Goal: Task Accomplishment & Management: Complete application form

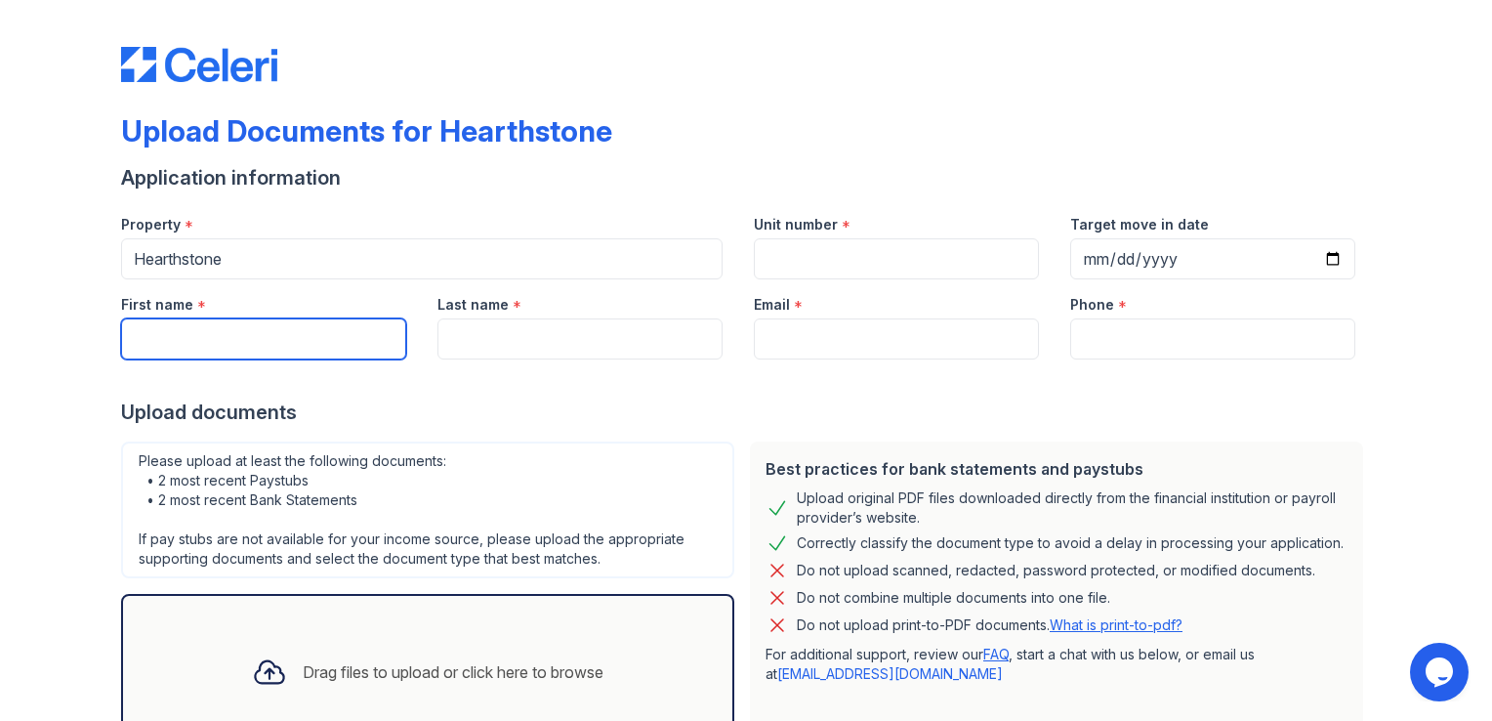
click at [299, 342] on input "First name" at bounding box center [263, 338] width 285 height 41
type input "[PERSON_NAME]"
type input "1229"
type input "[DATE]"
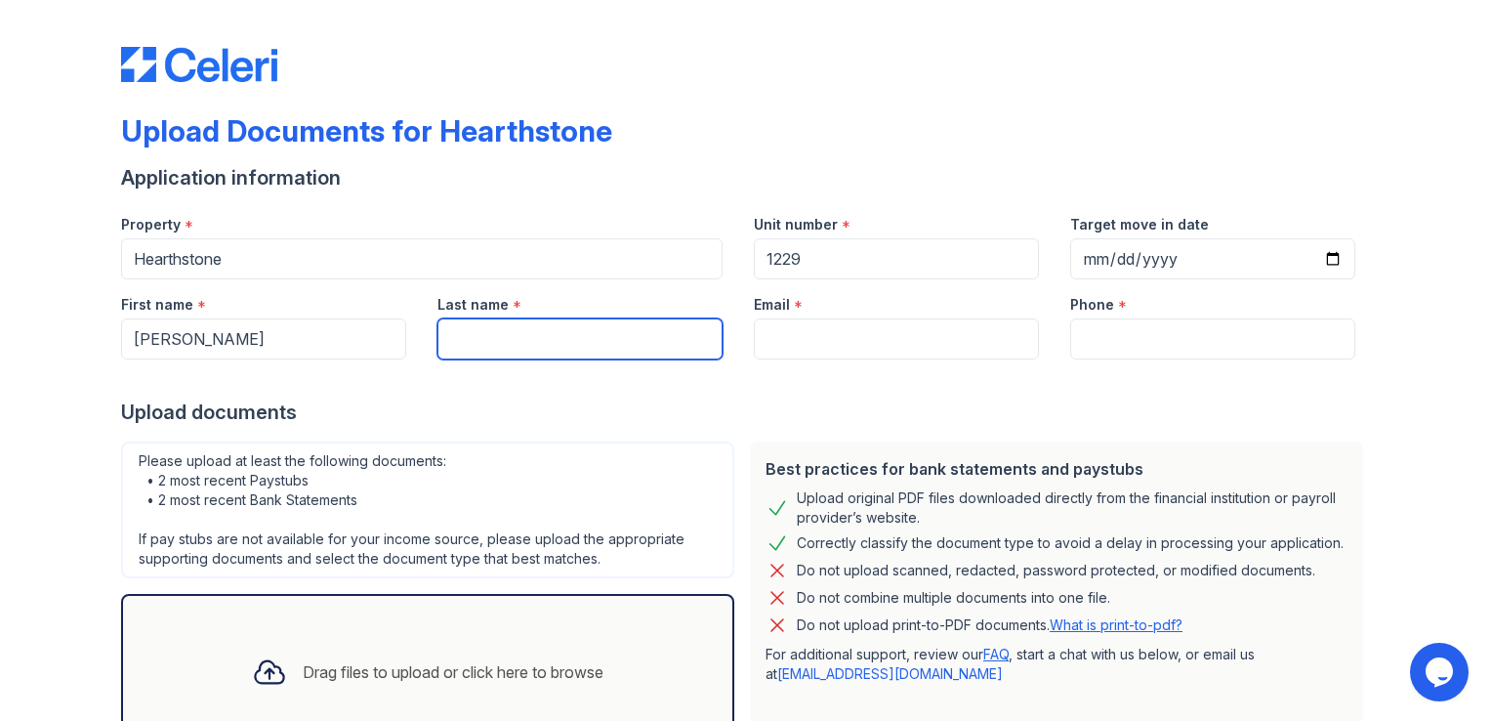
type input "[PERSON_NAME]"
type input "[EMAIL_ADDRESS][PERSON_NAME][DOMAIN_NAME]"
type input "3478025108"
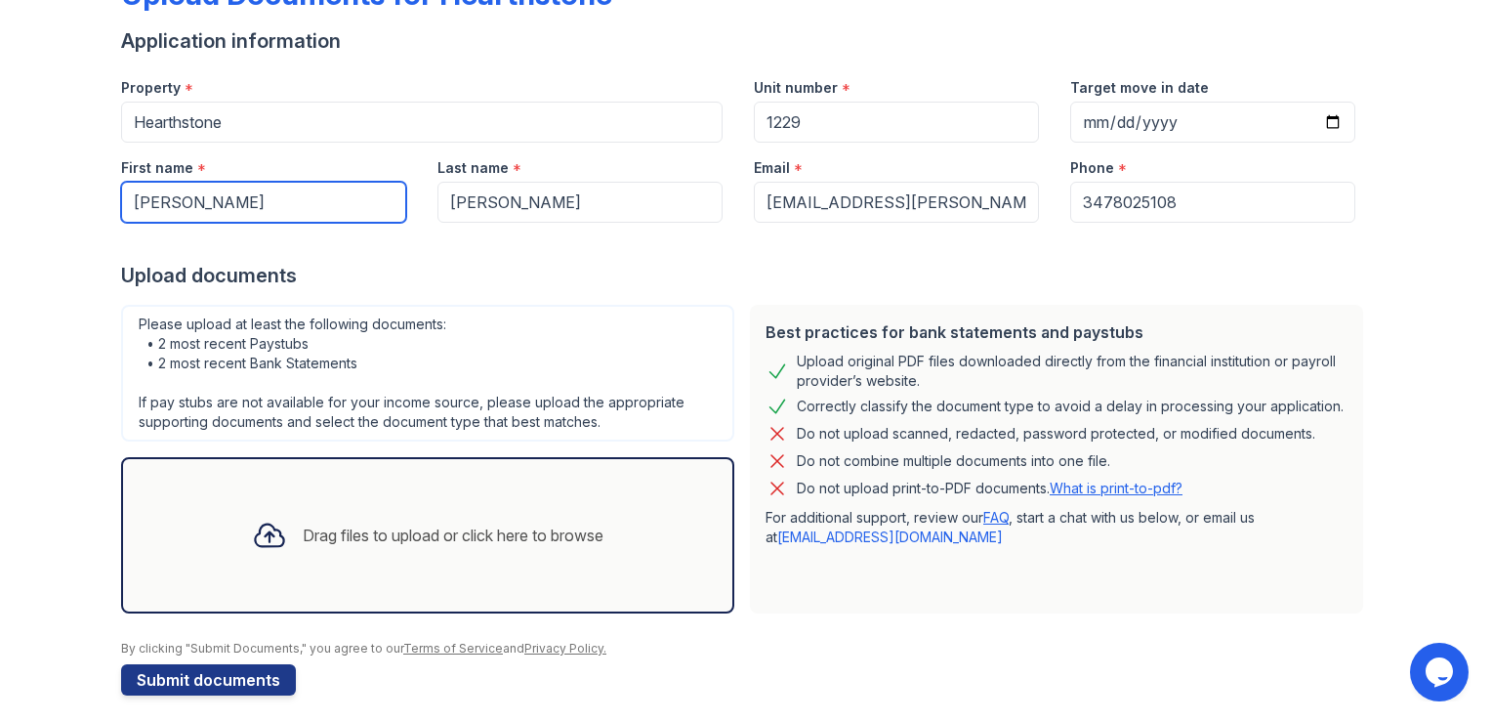
scroll to position [148, 0]
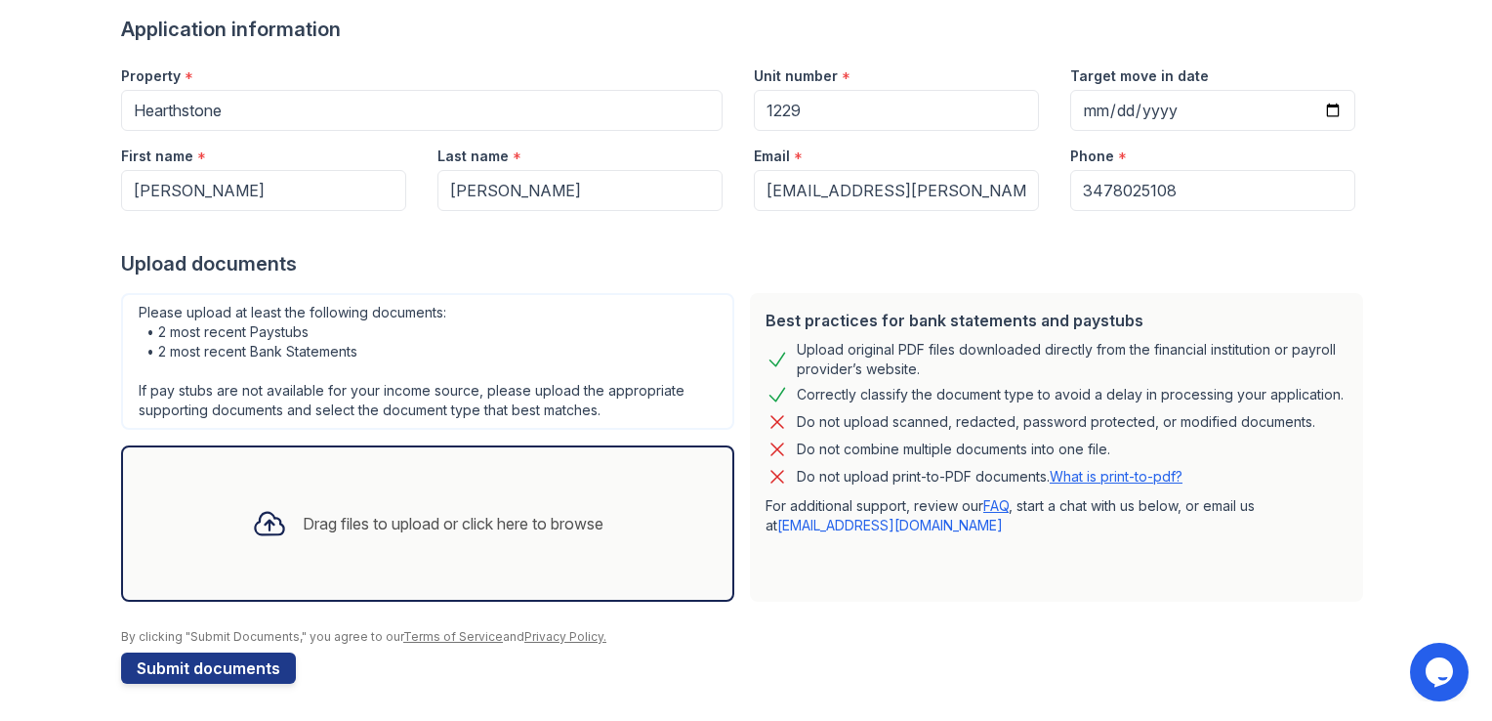
click at [329, 523] on div "Drag files to upload or click here to browse" at bounding box center [453, 523] width 301 height 23
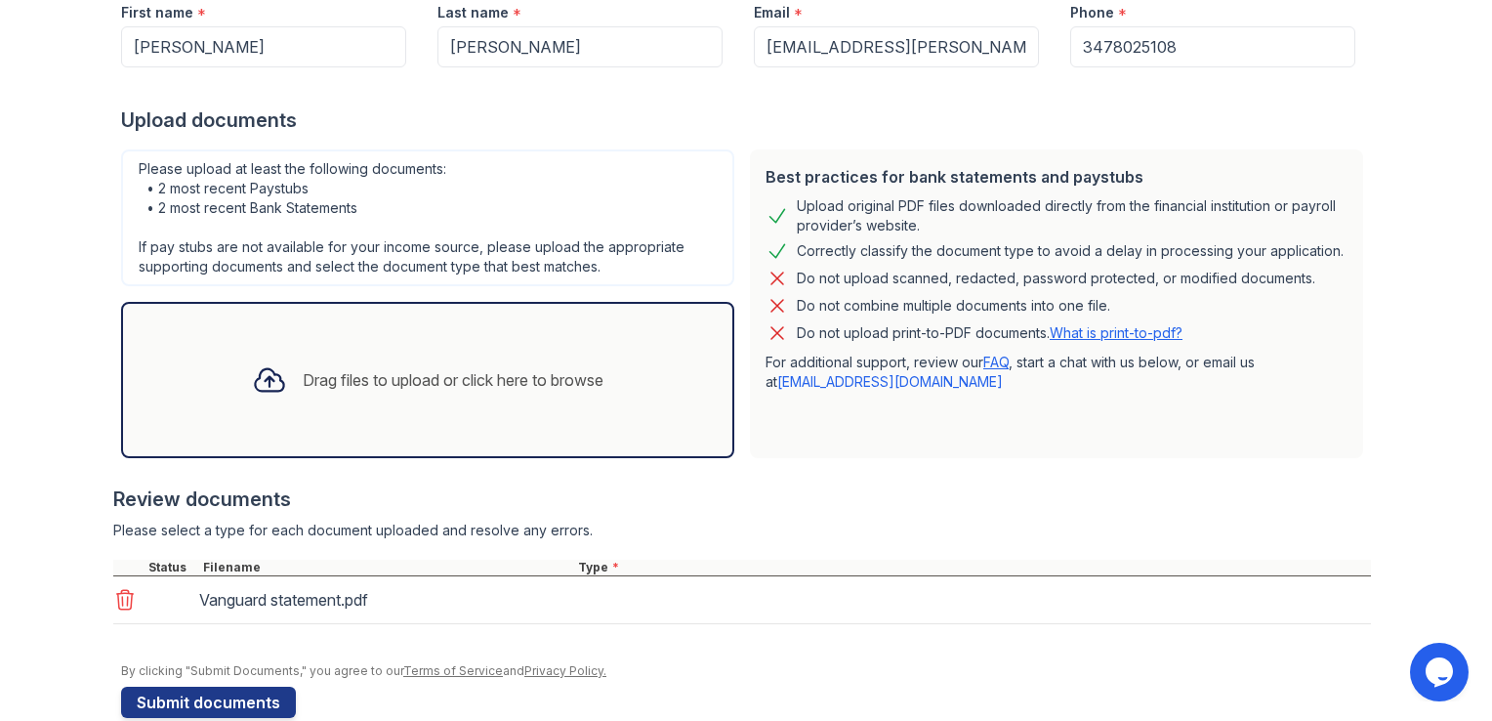
scroll to position [325, 0]
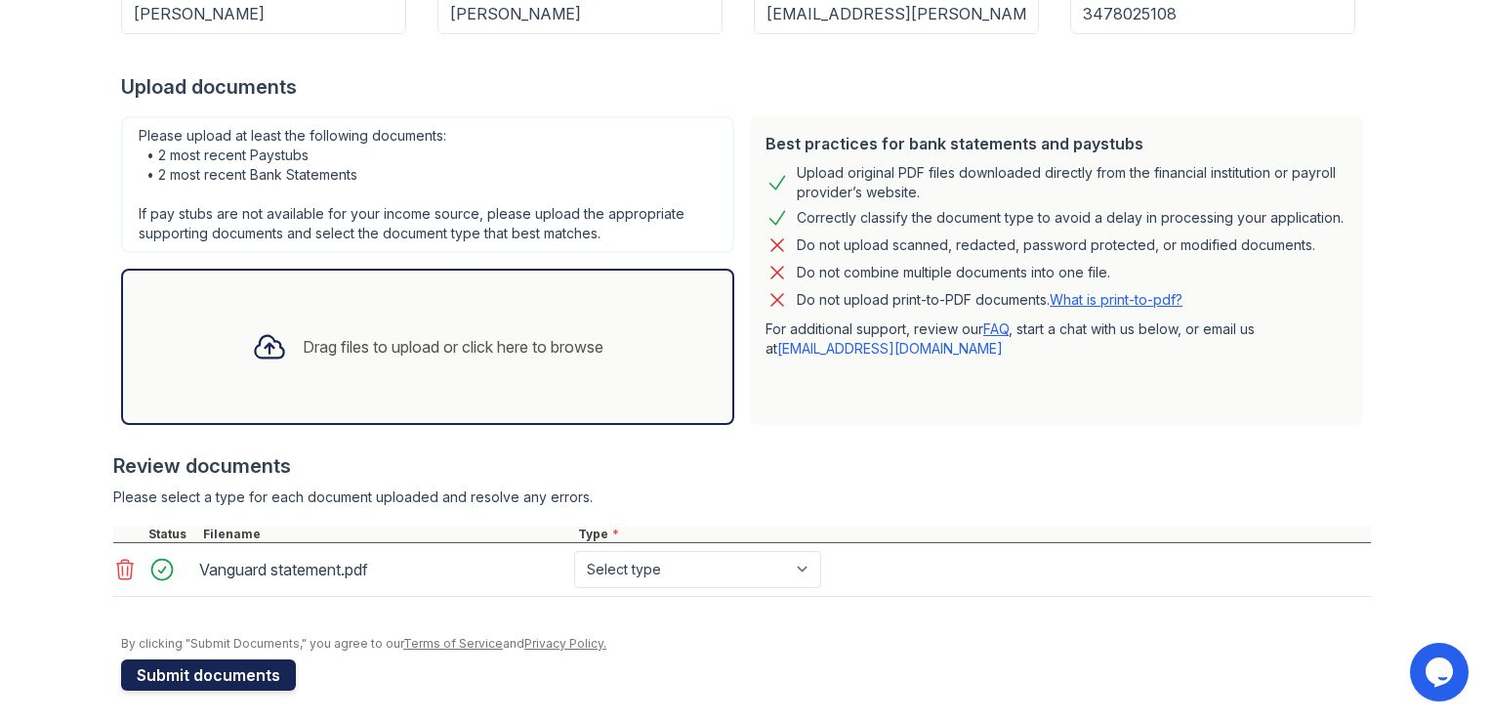
click at [226, 668] on button "Submit documents" at bounding box center [208, 674] width 175 height 31
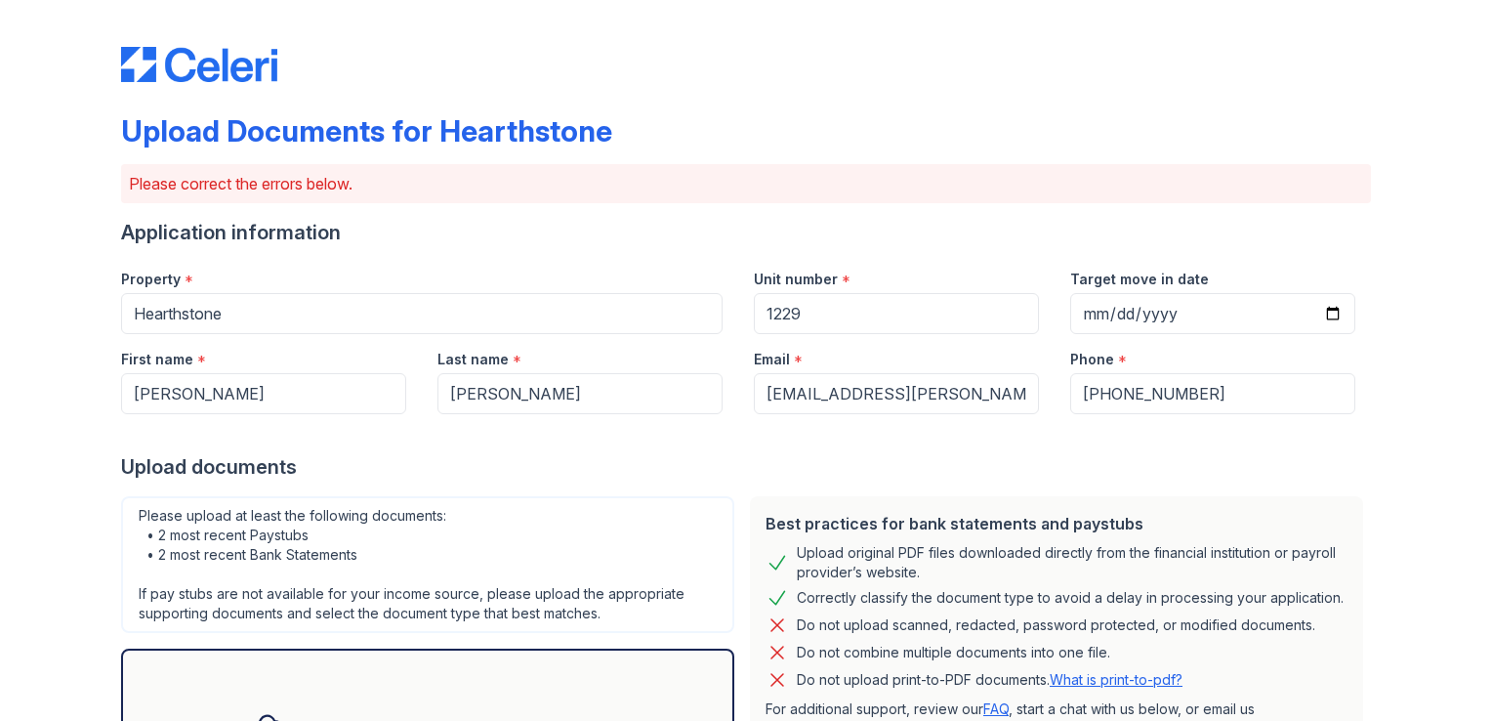
scroll to position [386, 0]
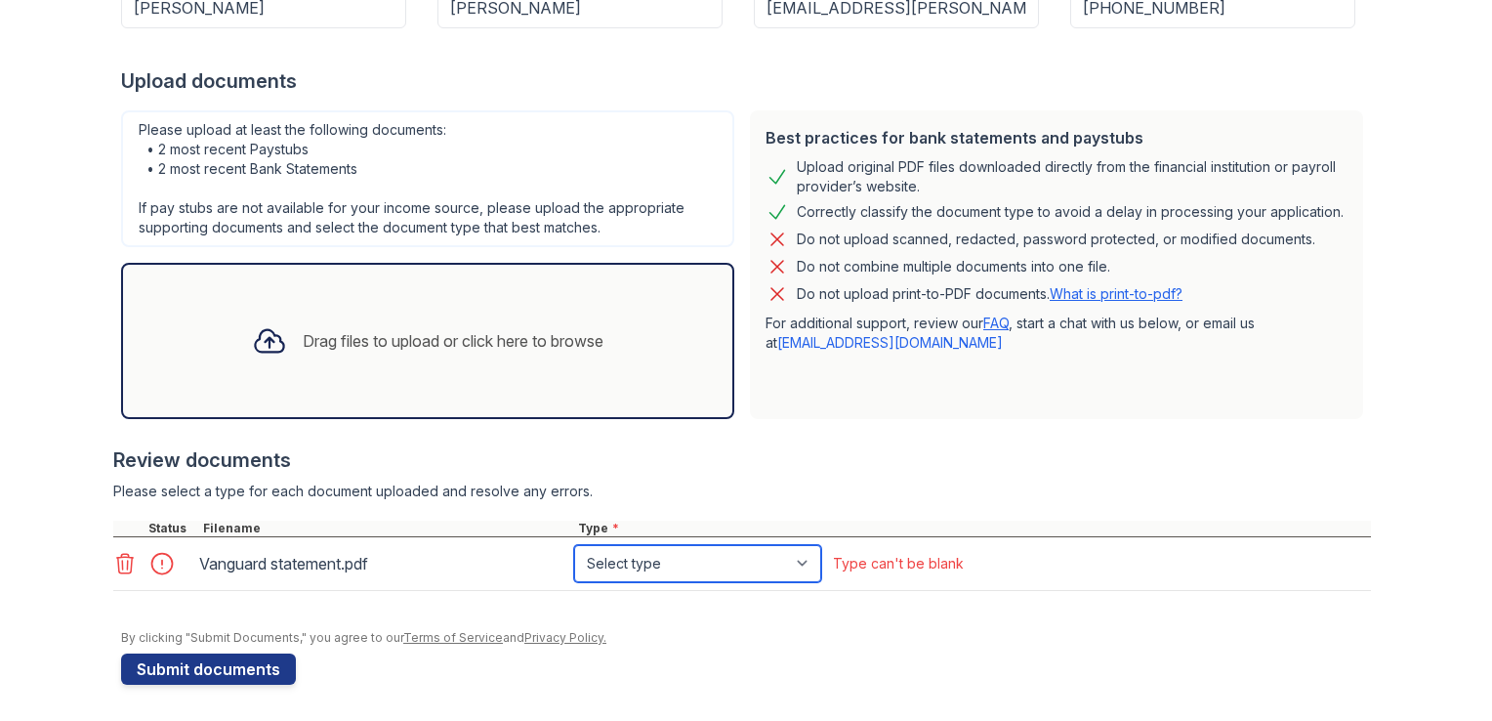
click at [625, 560] on select "Select type Paystub Bank Statement Offer Letter Tax Documents Benefit Award Let…" at bounding box center [697, 563] width 247 height 37
select select "investment_account_statement"
click at [574, 545] on select "Select type Paystub Bank Statement Offer Letter Tax Documents Benefit Award Let…" at bounding box center [697, 563] width 247 height 37
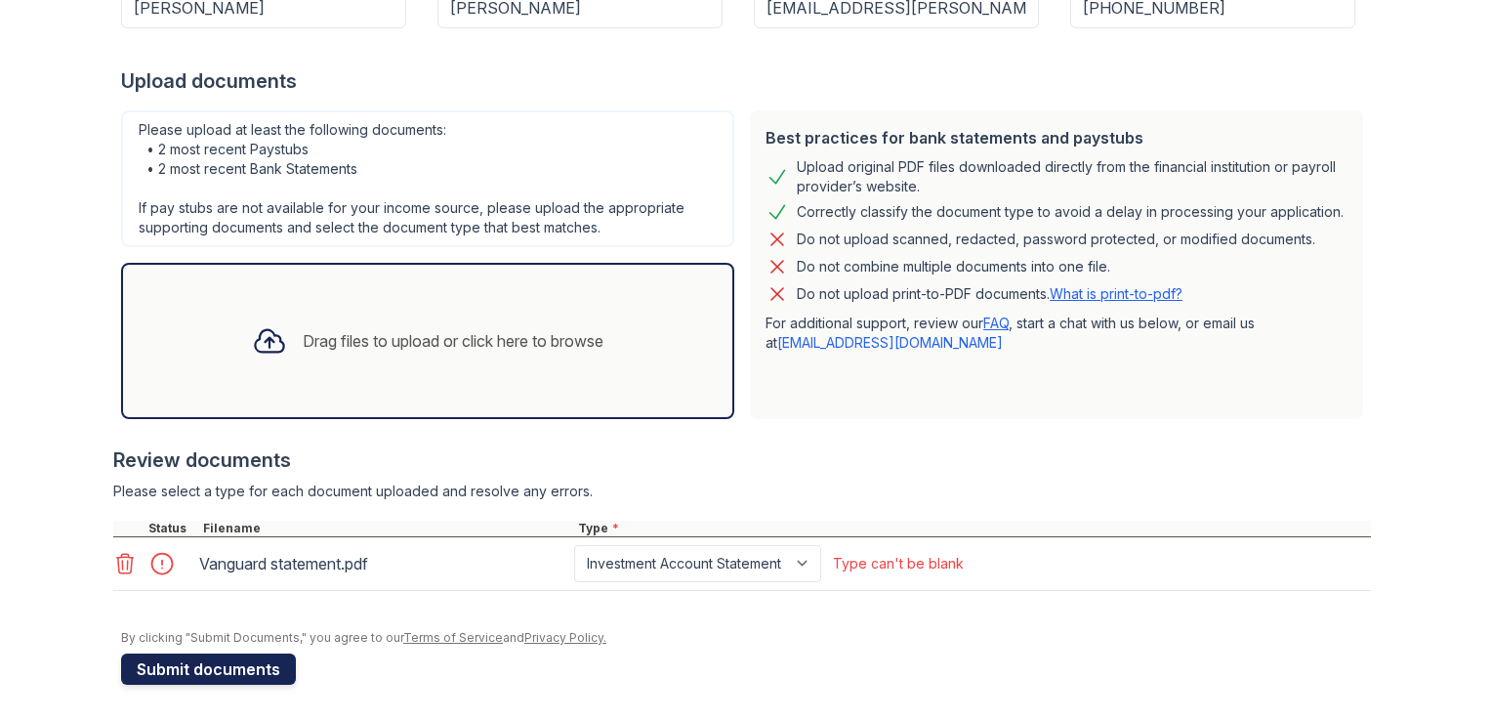
click at [203, 666] on button "Submit documents" at bounding box center [208, 668] width 175 height 31
